Goal: Find specific page/section: Find specific page/section

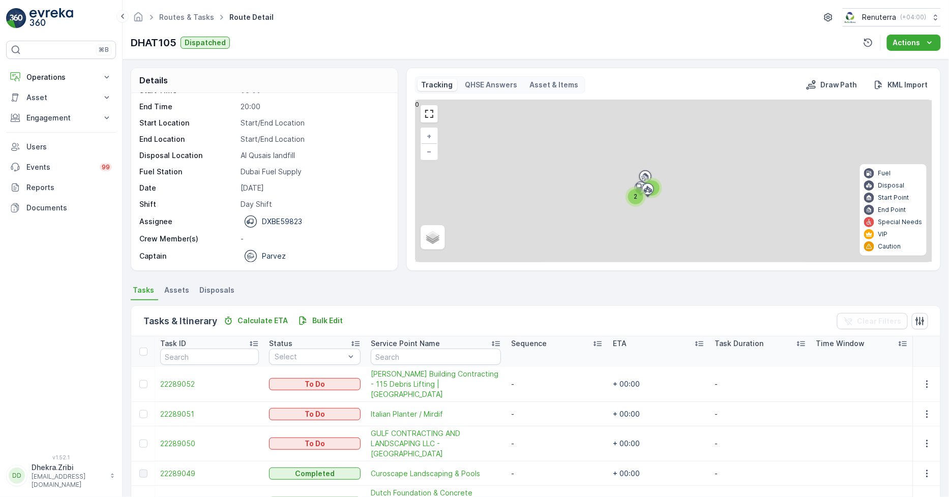
scroll to position [36, 0]
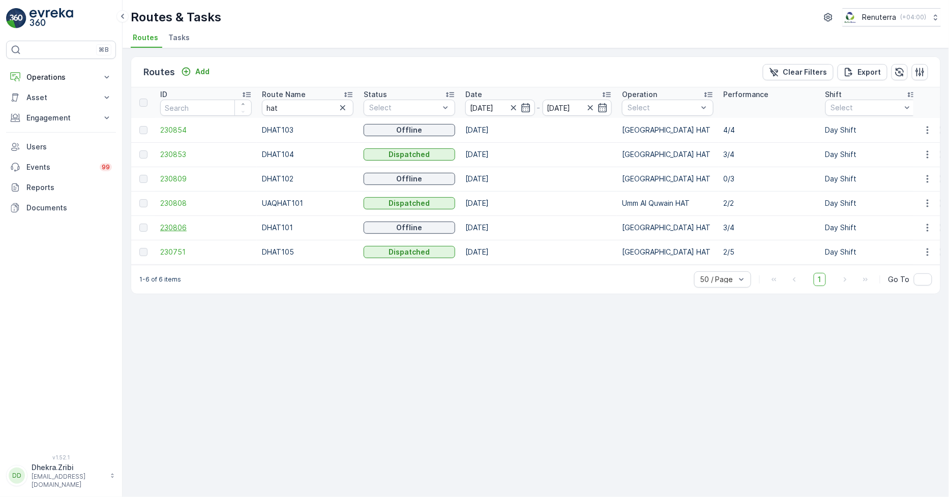
click at [178, 231] on span "230806" at bounding box center [205, 228] width 91 height 10
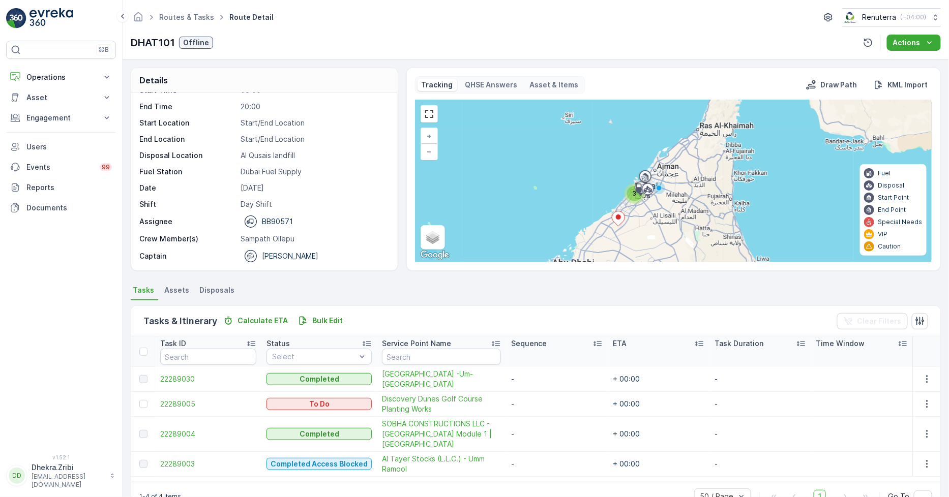
scroll to position [26, 0]
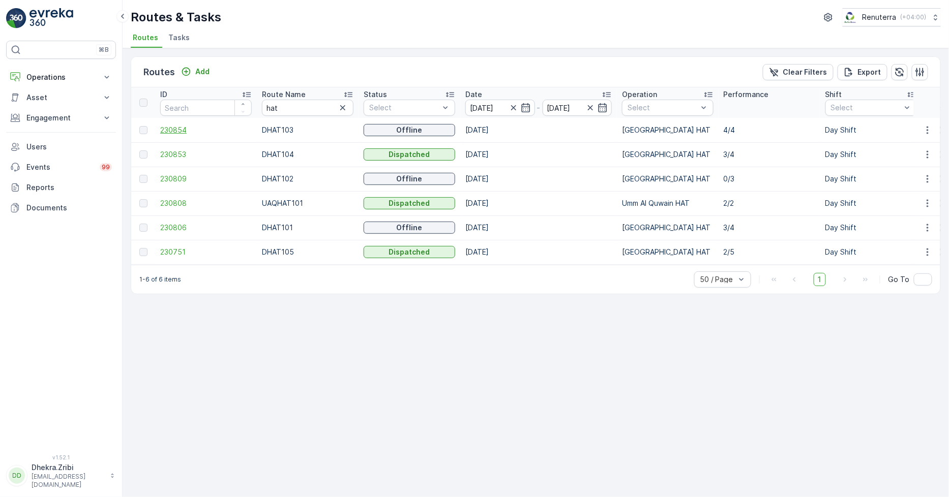
click at [183, 133] on span "230854" at bounding box center [205, 130] width 91 height 10
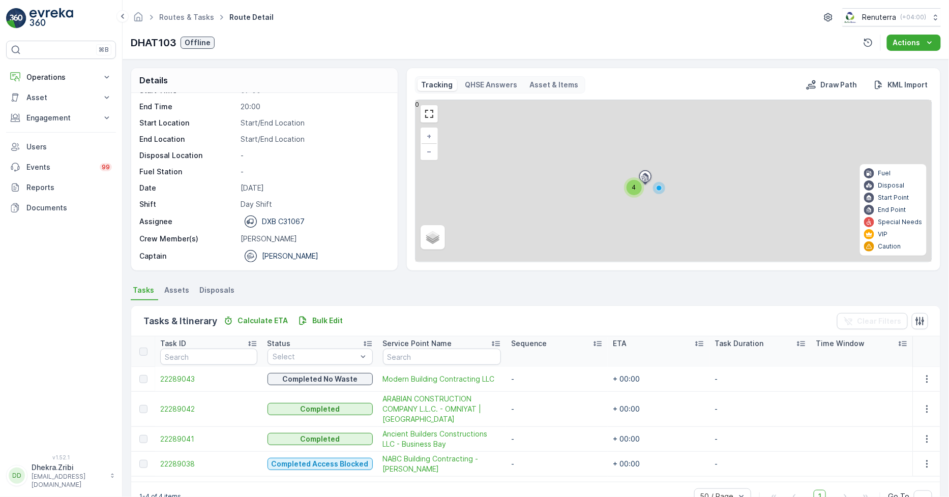
scroll to position [26, 0]
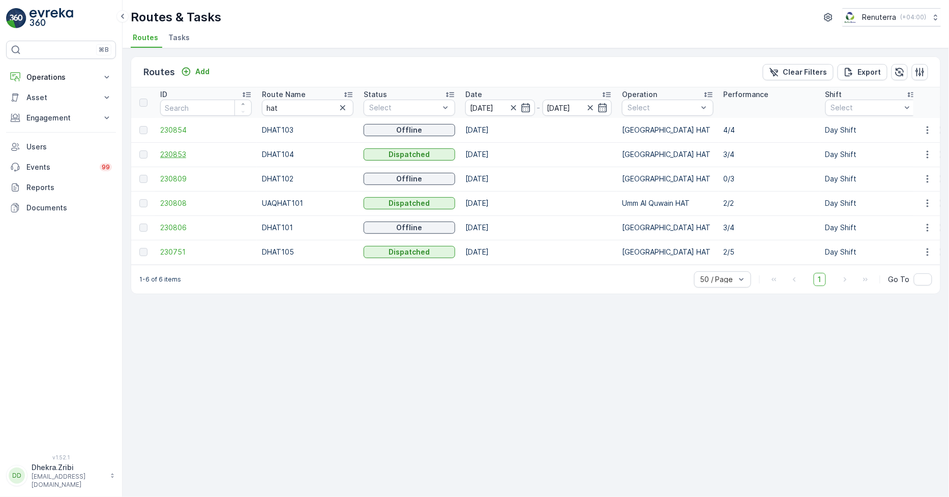
click at [184, 158] on span "230853" at bounding box center [205, 154] width 91 height 10
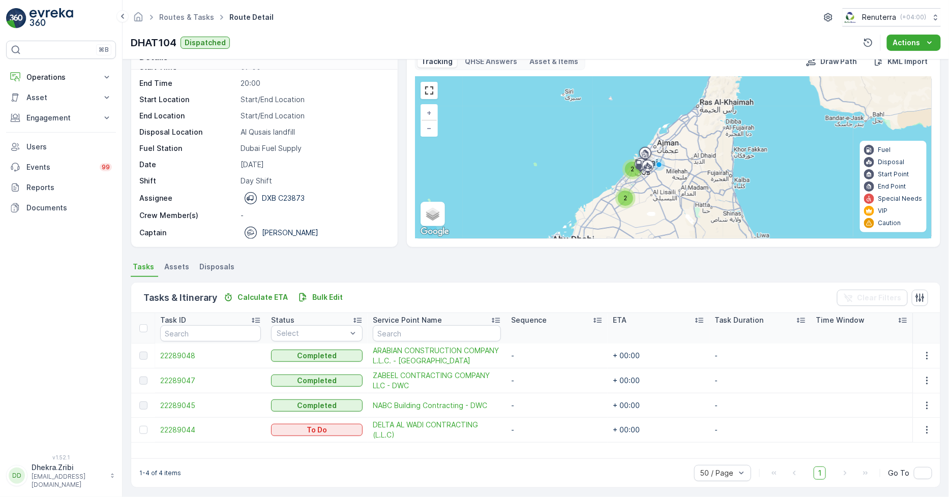
scroll to position [26, 0]
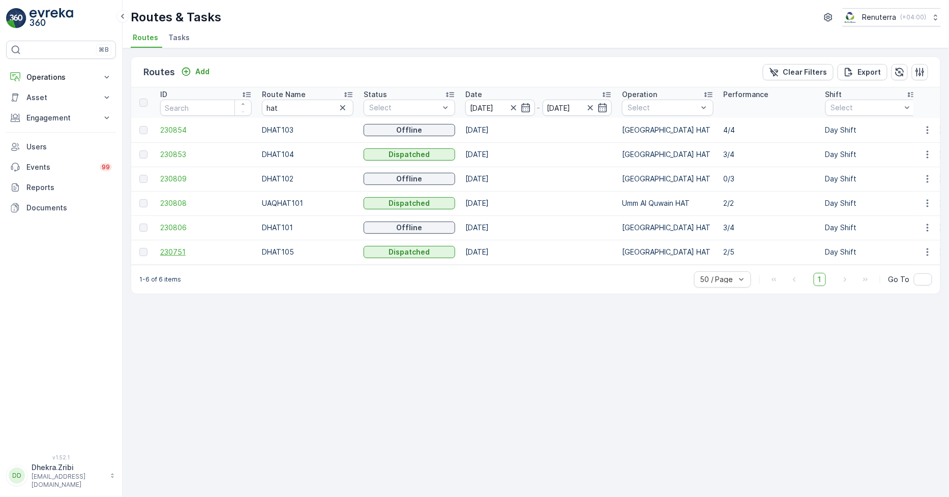
click at [171, 250] on span "230751" at bounding box center [205, 252] width 91 height 10
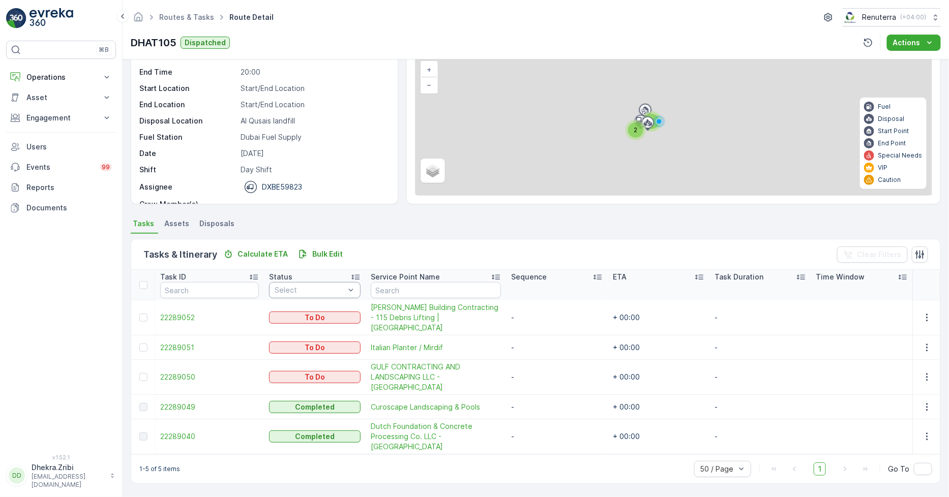
scroll to position [36, 0]
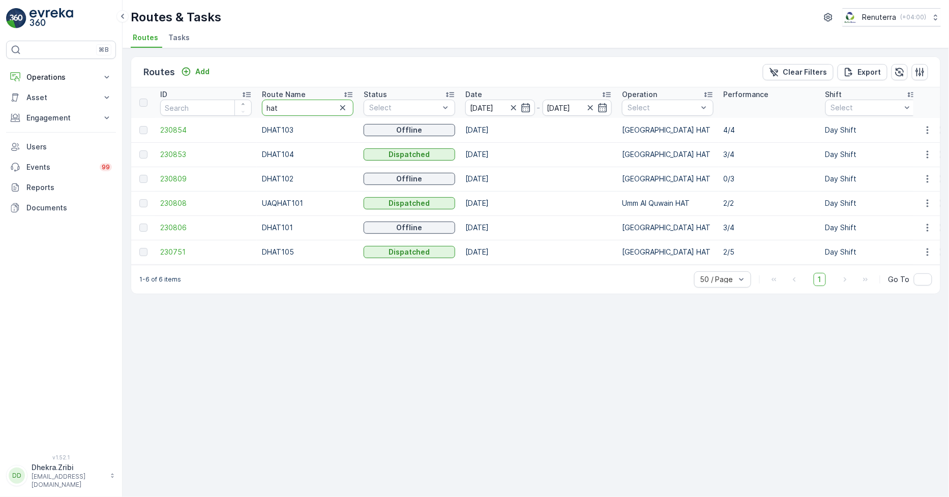
click at [282, 112] on input "hat" at bounding box center [307, 108] width 91 height 16
type input "roro"
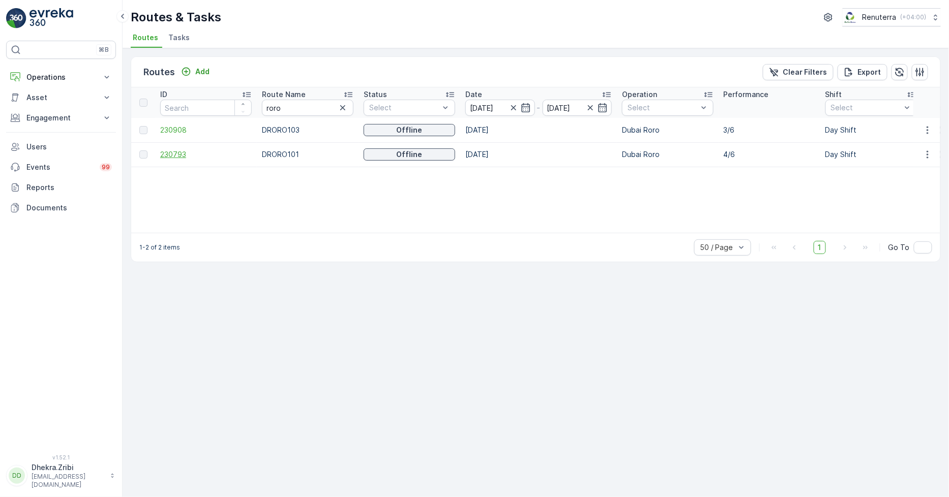
click at [183, 151] on span "230793" at bounding box center [205, 154] width 91 height 10
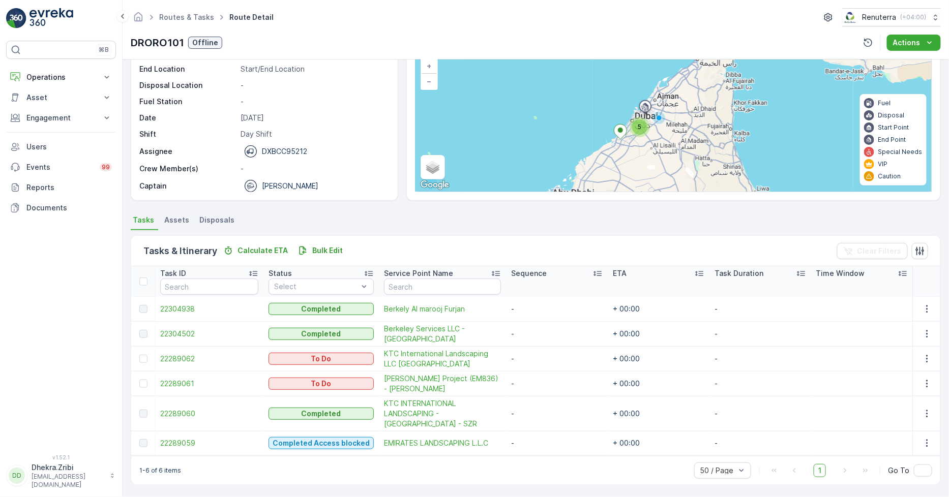
scroll to position [71, 0]
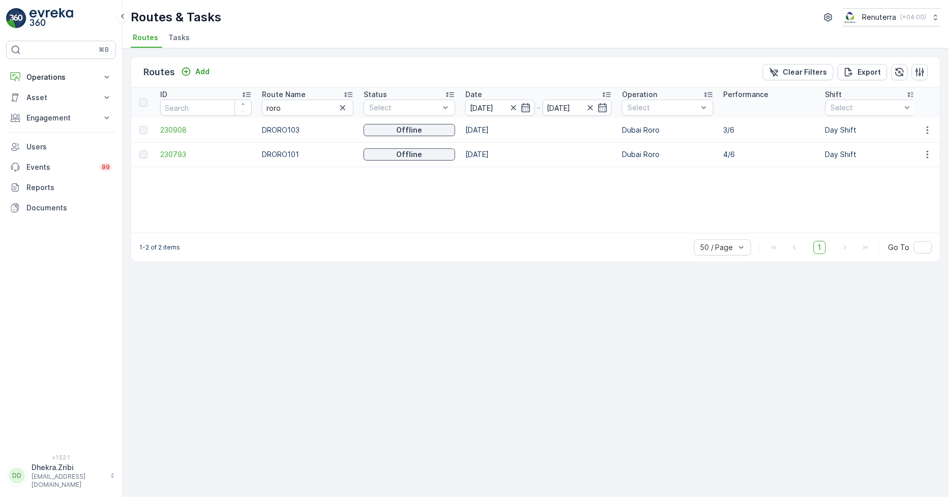
click at [282, 132] on p "DRORO103" at bounding box center [307, 130] width 91 height 10
click at [174, 126] on span "230908" at bounding box center [205, 130] width 91 height 10
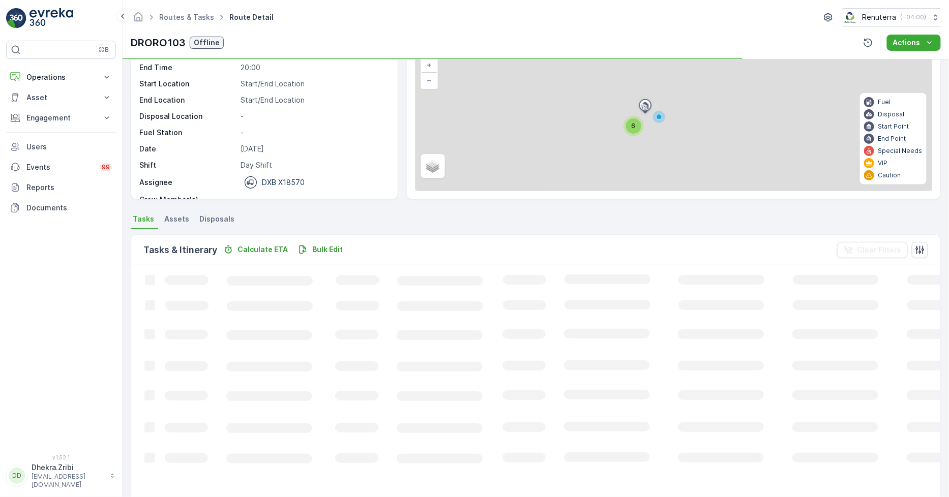
scroll to position [34, 0]
